Goal: Information Seeking & Learning: Learn about a topic

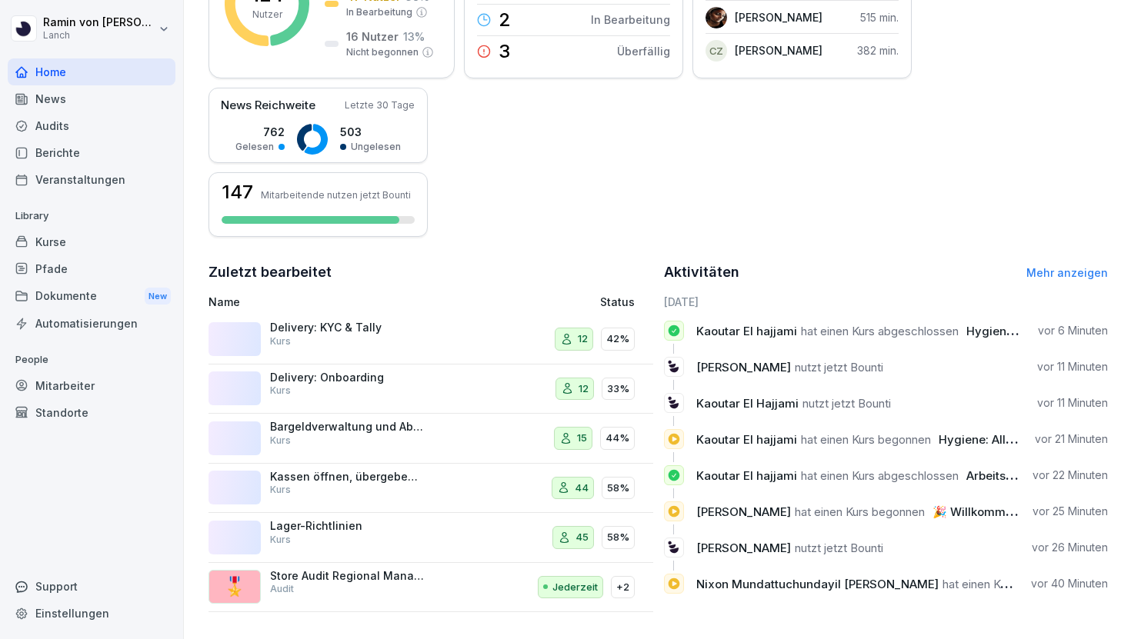
scroll to position [300, 0]
click at [421, 378] on p "Delivery: Onboarding" at bounding box center [347, 377] width 154 height 14
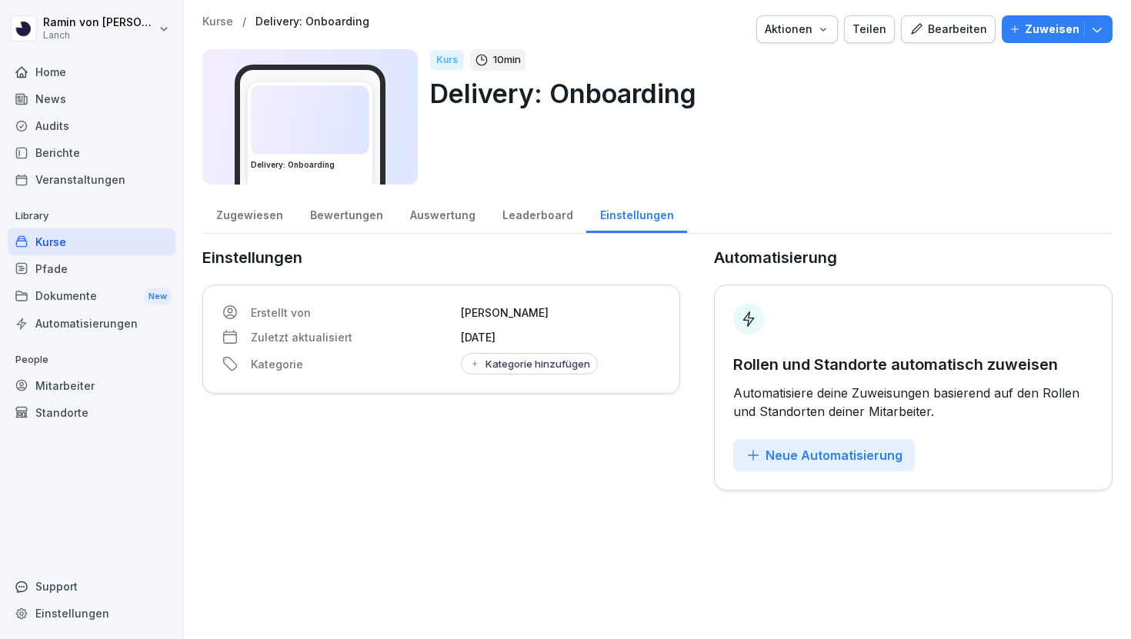
click at [228, 220] on div "Zugewiesen" at bounding box center [249, 213] width 94 height 39
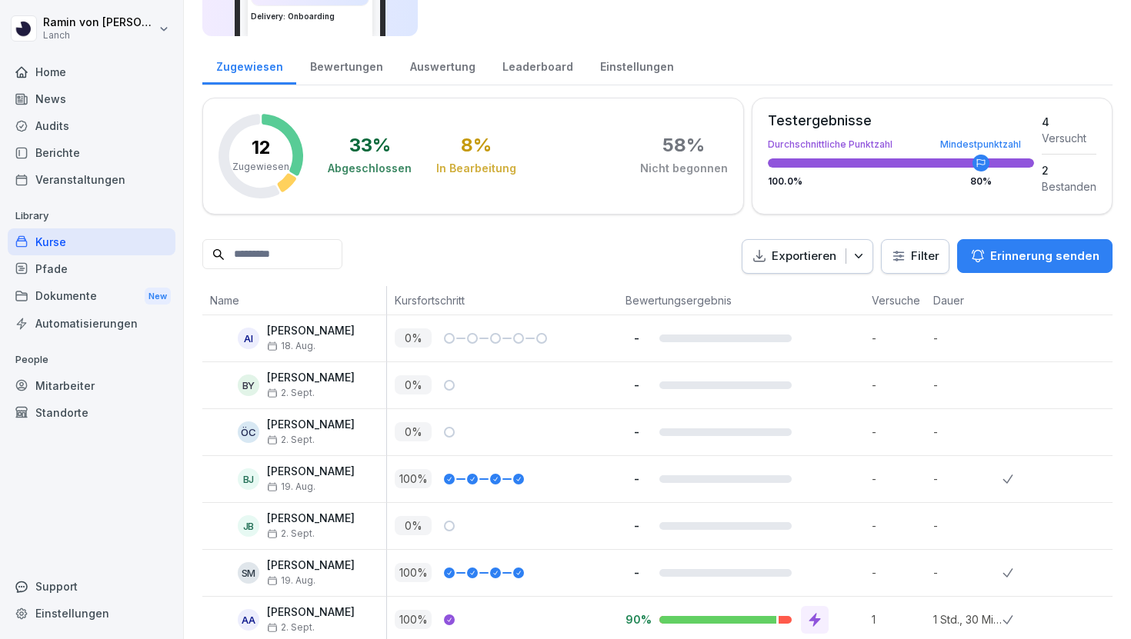
scroll to position [402, 0]
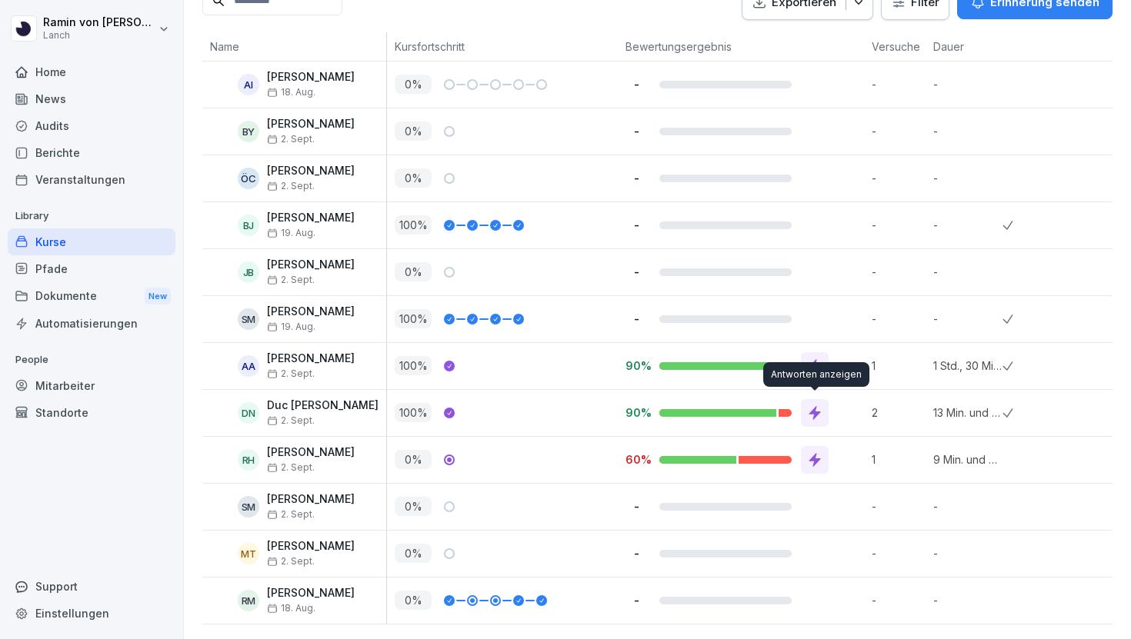
click at [812, 405] on icon at bounding box center [814, 412] width 15 height 15
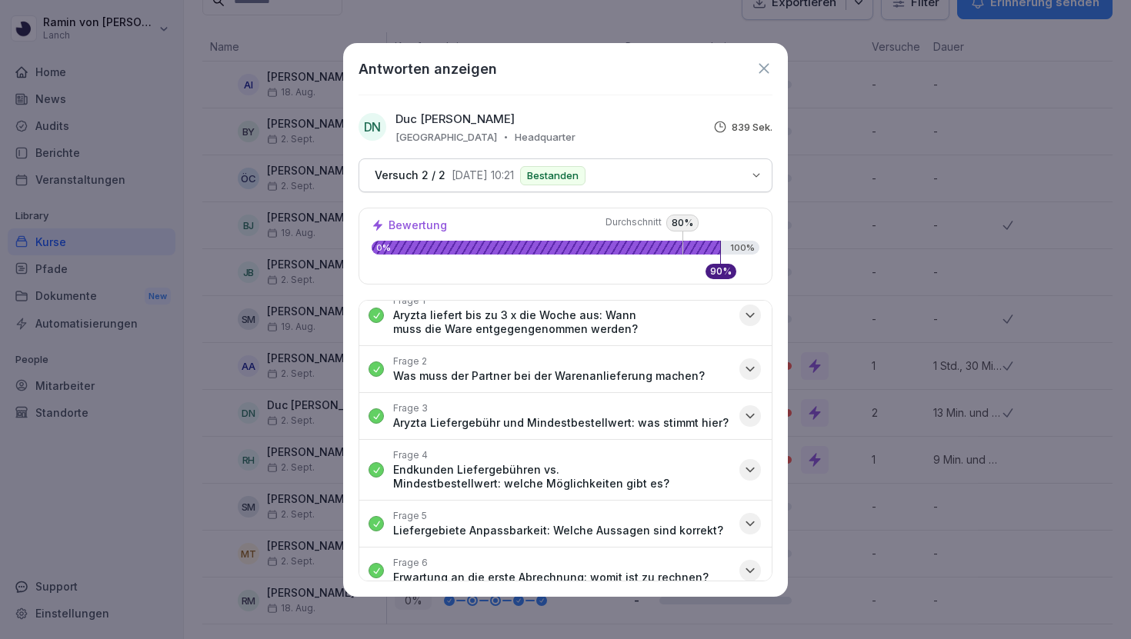
scroll to position [0, 0]
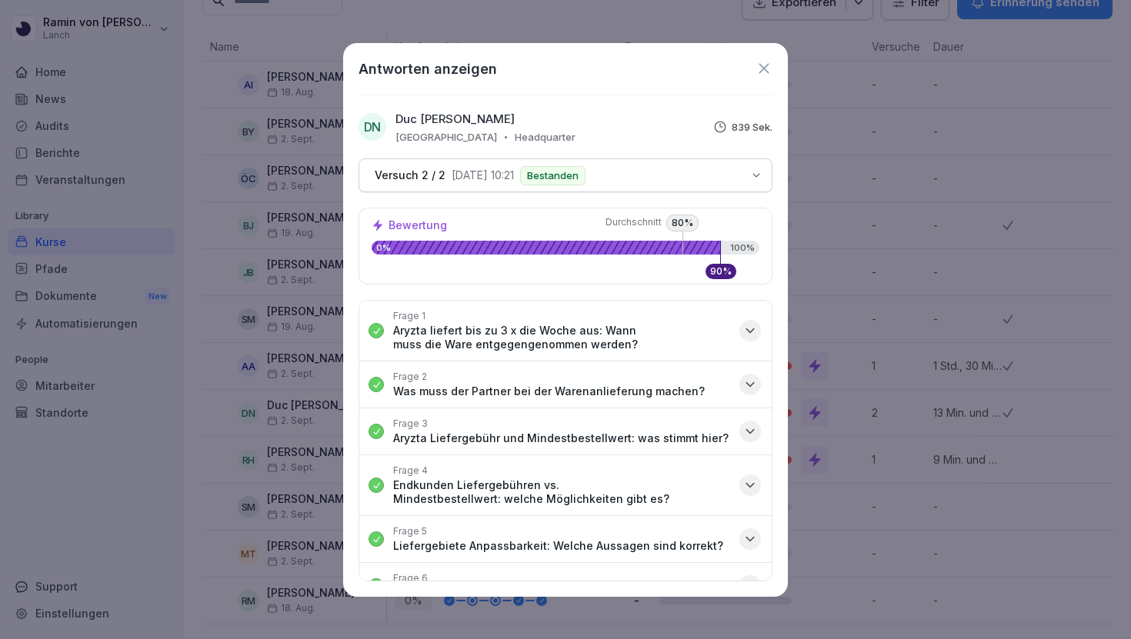
click at [623, 172] on div "Versuch 2 / 2 [DATE] 10:21 Bestanden" at bounding box center [555, 175] width 374 height 19
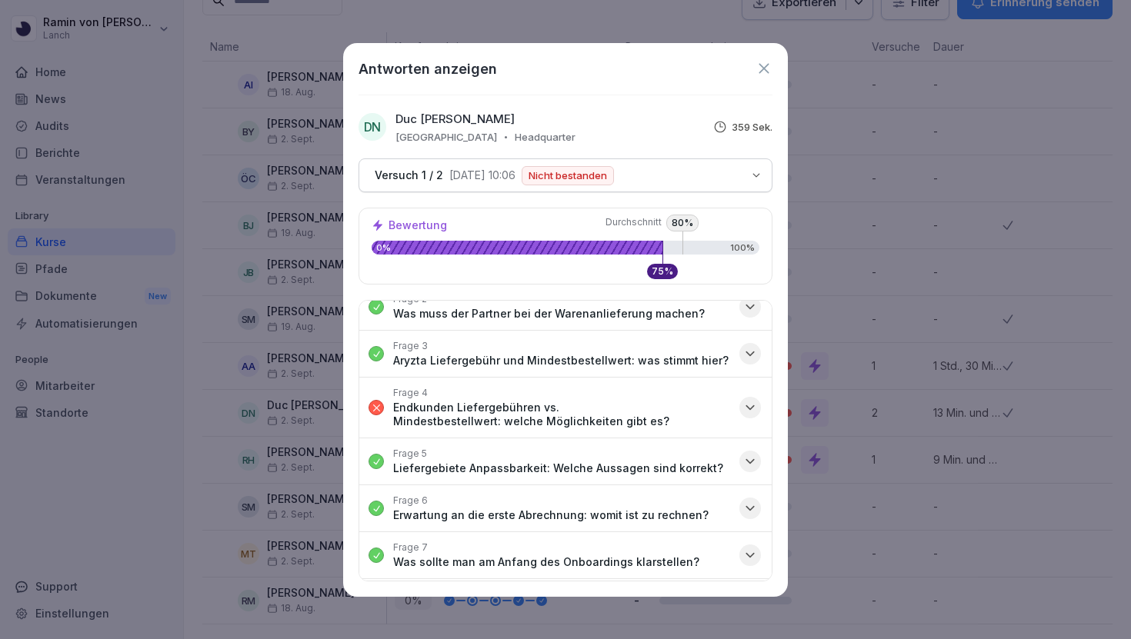
click at [658, 421] on p "Endkunden Liefergebühren vs. Mindestbestellwert: welche Möglichkeiten gibt es?" at bounding box center [561, 415] width 337 height 28
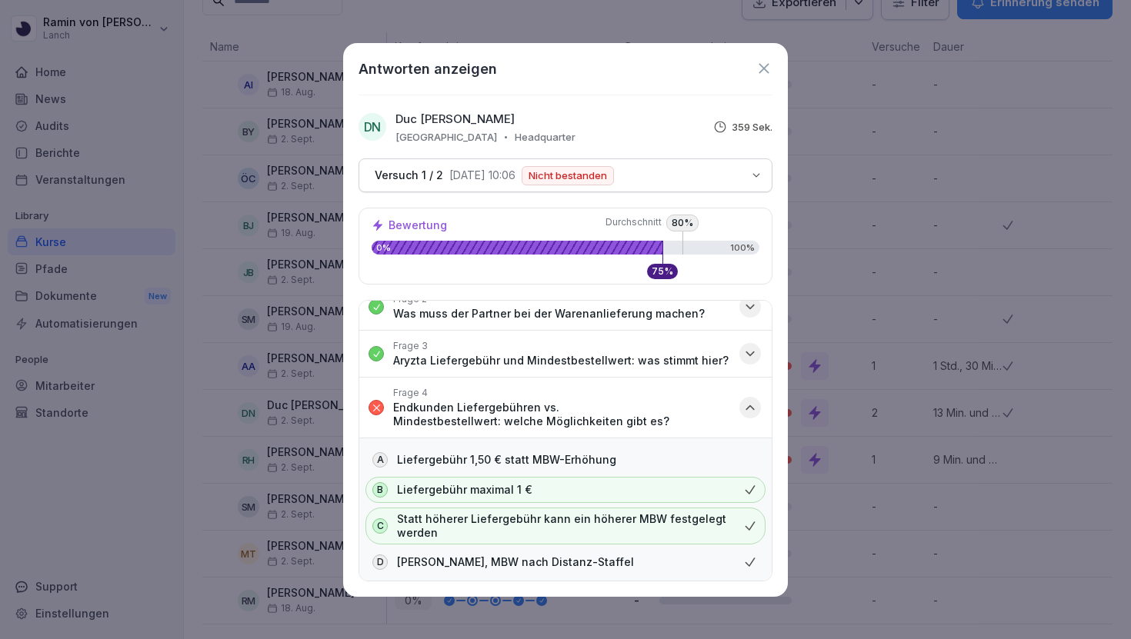
click at [658, 421] on p "Endkunden Liefergebühren vs. Mindestbestellwert: welche Möglichkeiten gibt es?" at bounding box center [561, 415] width 337 height 28
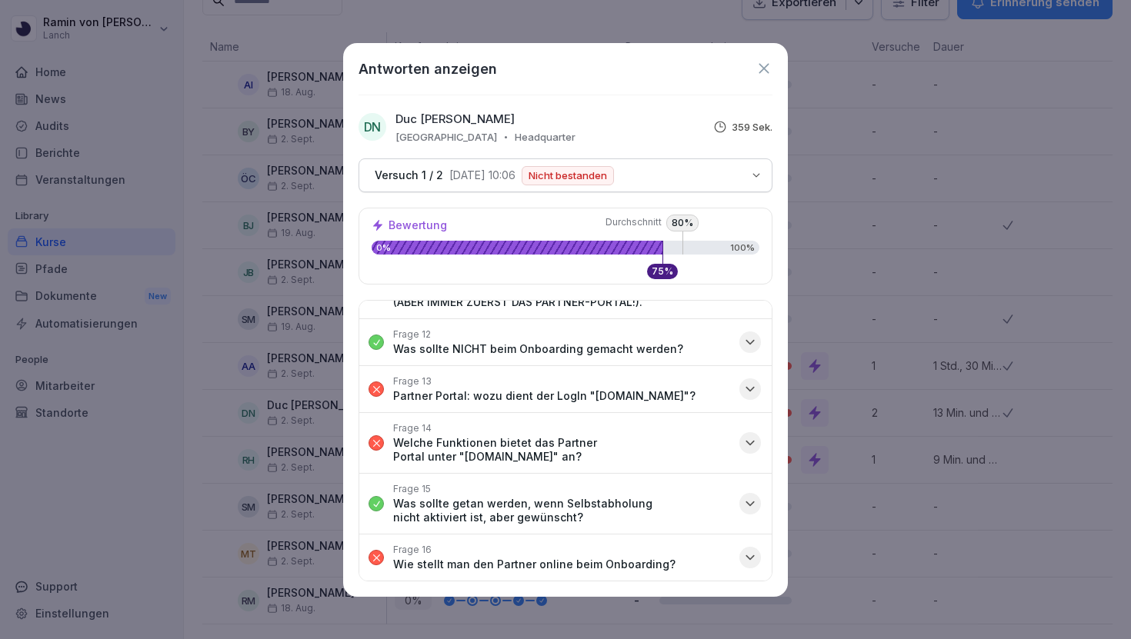
scroll to position [838, 0]
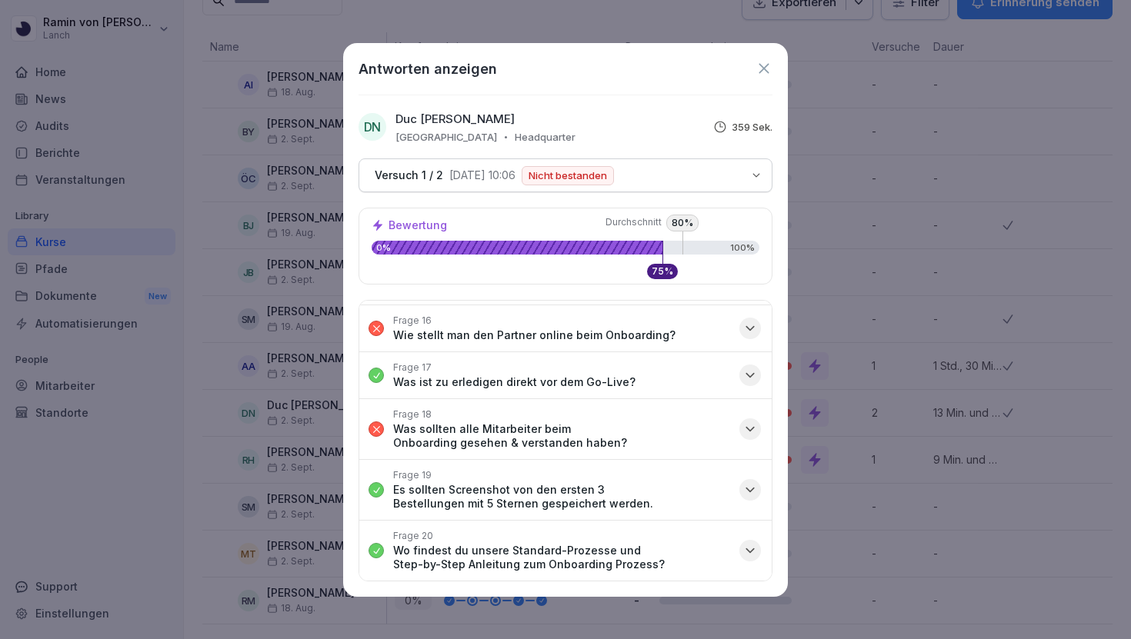
click at [764, 60] on icon at bounding box center [763, 68] width 17 height 17
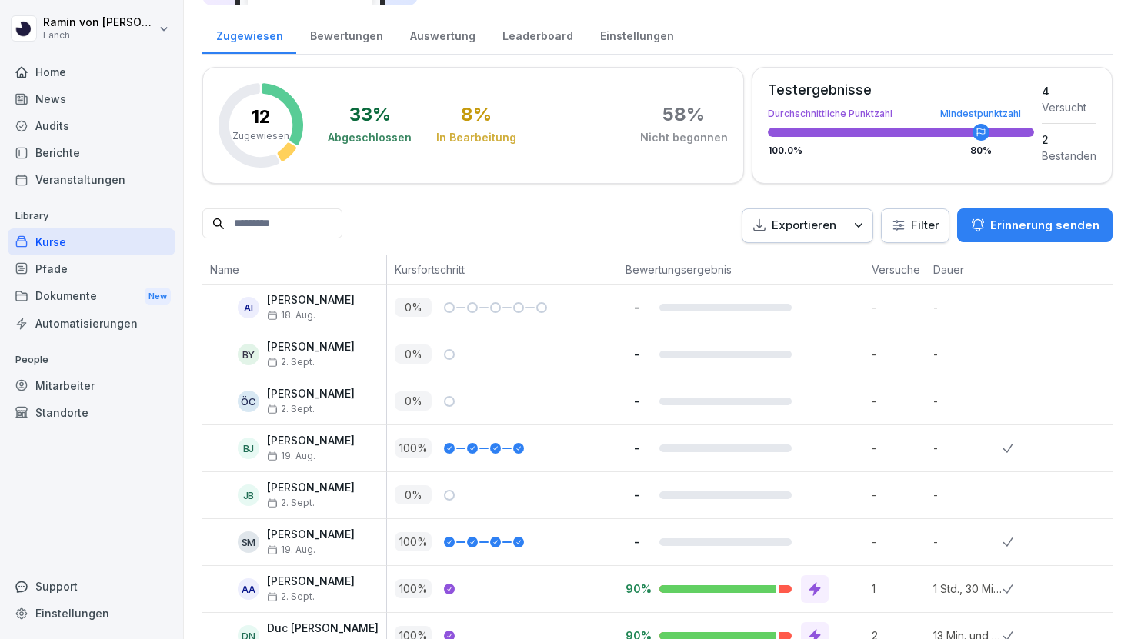
scroll to position [402, 0]
